Goal: Answer question/provide support: Share knowledge or assist other users

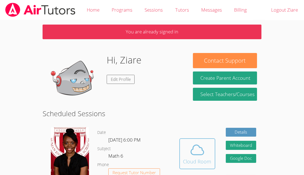
click at [195, 150] on icon at bounding box center [197, 149] width 15 height 15
click at [198, 152] on icon at bounding box center [197, 149] width 15 height 15
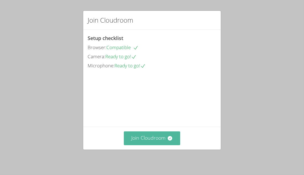
click at [149, 140] on button "Join Cloudroom" at bounding box center [152, 139] width 57 height 14
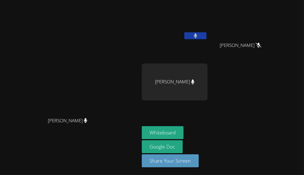
click at [207, 34] on button at bounding box center [195, 35] width 22 height 7
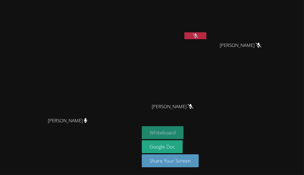
click at [184, 134] on button "Whiteboard" at bounding box center [163, 132] width 42 height 13
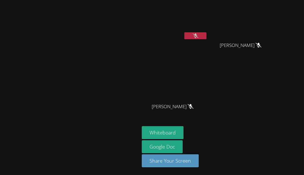
click at [207, 35] on button at bounding box center [195, 35] width 22 height 7
click at [199, 36] on icon at bounding box center [196, 35] width 6 height 5
click at [197, 36] on icon at bounding box center [196, 35] width 4 height 5
click at [207, 34] on button at bounding box center [195, 35] width 22 height 7
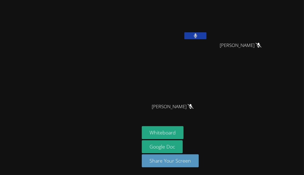
click at [207, 35] on button at bounding box center [195, 35] width 22 height 7
click at [207, 37] on button at bounding box center [195, 35] width 22 height 7
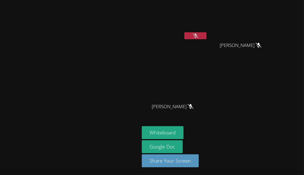
click at [207, 38] on button at bounding box center [195, 35] width 22 height 7
click at [199, 34] on icon at bounding box center [196, 35] width 6 height 5
click at [207, 34] on button at bounding box center [195, 35] width 22 height 7
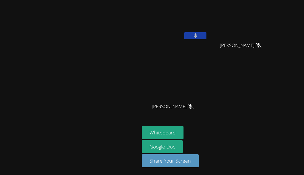
click at [207, 34] on button at bounding box center [195, 35] width 22 height 7
click at [199, 33] on icon at bounding box center [196, 35] width 6 height 5
click at [207, 33] on button at bounding box center [195, 35] width 22 height 7
click at [199, 33] on icon at bounding box center [196, 35] width 6 height 5
click at [197, 33] on icon at bounding box center [196, 35] width 4 height 5
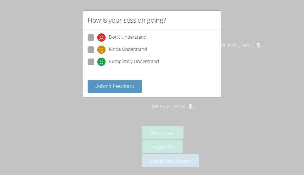
click at [97, 66] on span at bounding box center [97, 66] width 0 height 0
click at [97, 61] on input "Completely Understand" at bounding box center [99, 61] width 5 height 5
radio input "true"
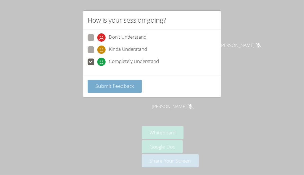
click at [105, 87] on span "Submit Feedback" at bounding box center [114, 86] width 39 height 7
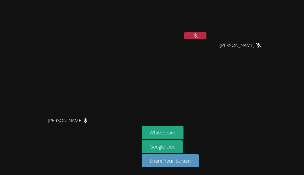
click at [207, 35] on button at bounding box center [195, 35] width 22 height 7
